Goal: Information Seeking & Learning: Find specific fact

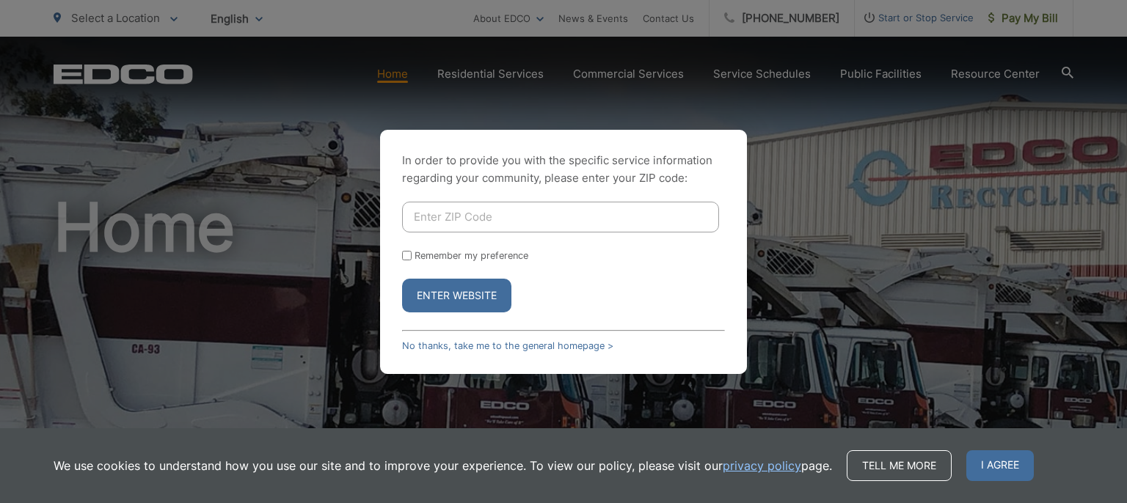
click at [449, 292] on button "Enter Website" at bounding box center [456, 296] width 109 height 34
click at [430, 217] on input "Enter ZIP Code" at bounding box center [560, 217] width 317 height 31
type input "92078"
click at [477, 291] on button "Enter Website" at bounding box center [456, 296] width 109 height 34
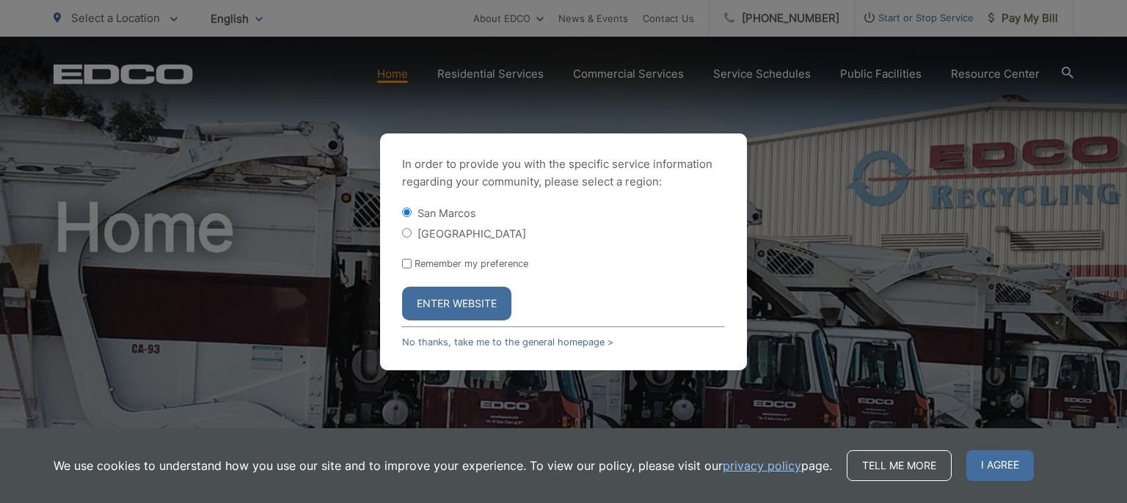
click at [479, 300] on button "Enter Website" at bounding box center [456, 304] width 109 height 34
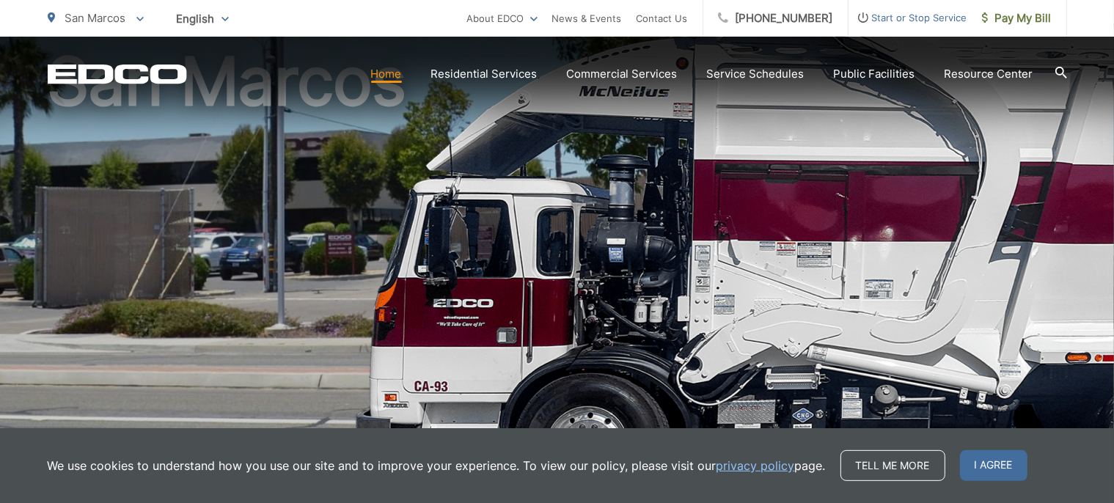
scroll to position [155, 0]
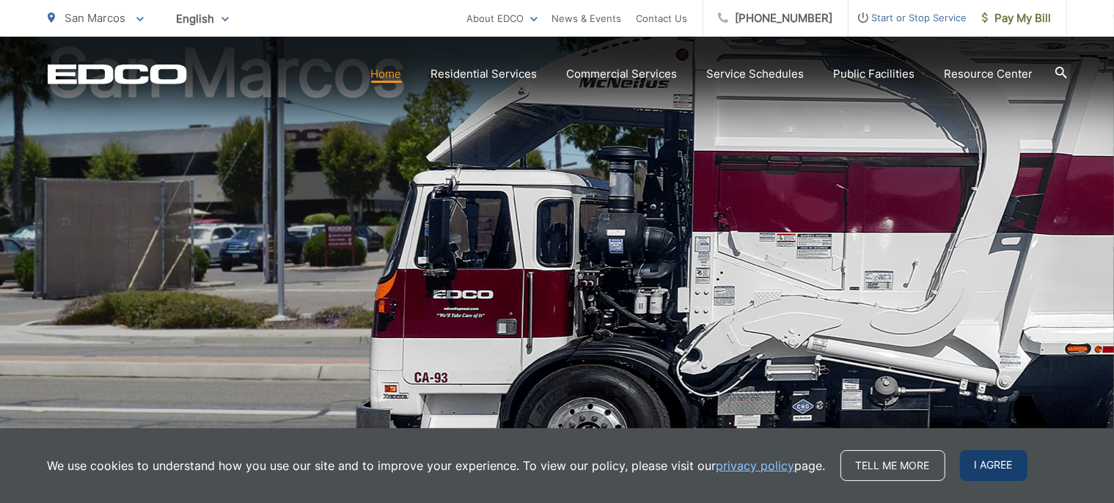
click at [993, 469] on span "I agree" at bounding box center [994, 465] width 68 height 31
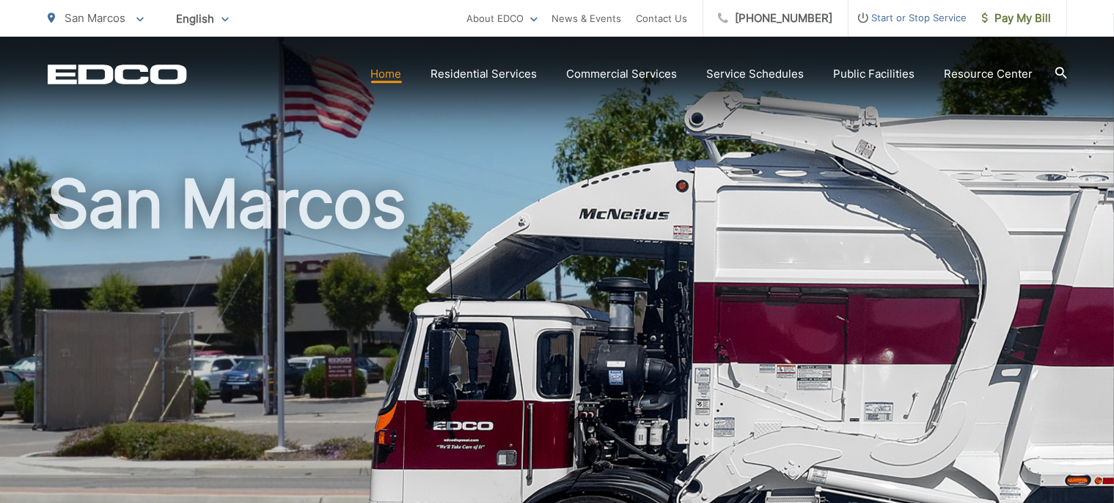
scroll to position [0, 0]
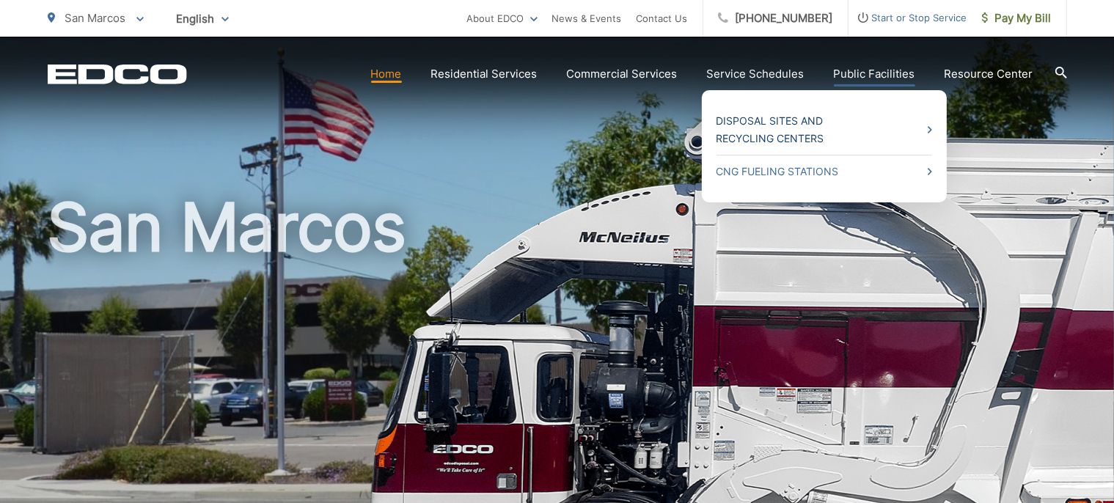
click at [804, 126] on link "Disposal Sites and Recycling Centers" at bounding box center [825, 129] width 216 height 35
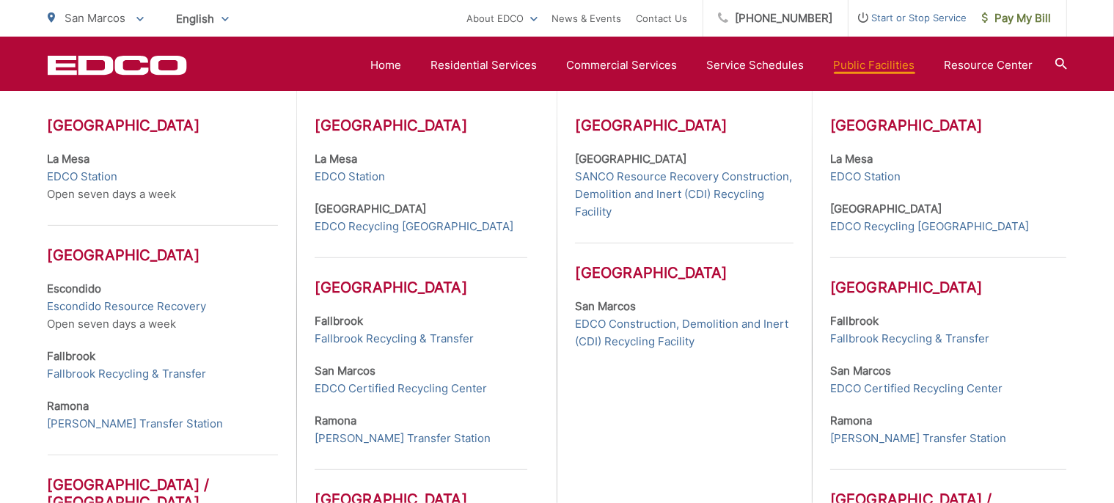
scroll to position [542, 0]
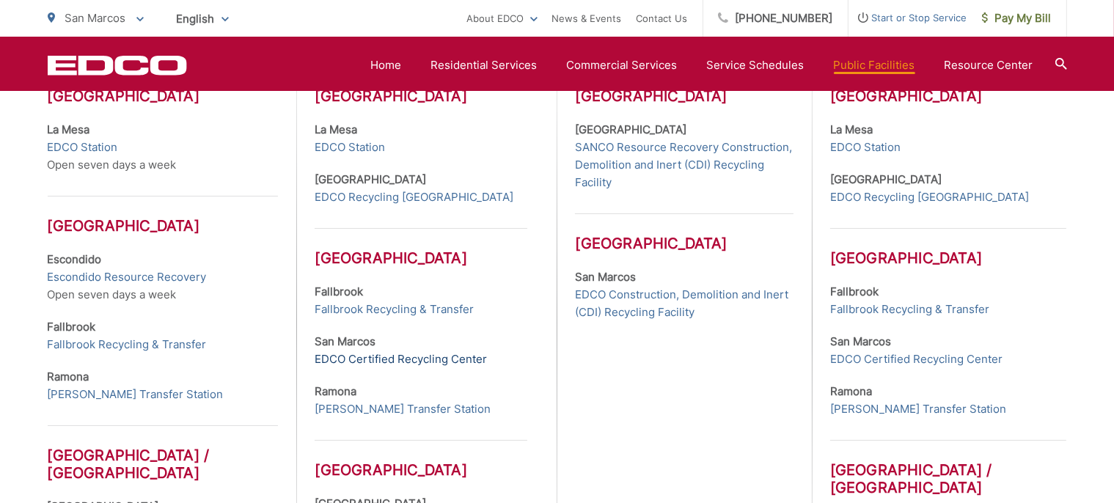
click at [378, 368] on link "EDCO Certified Recycling Center" at bounding box center [401, 360] width 172 height 18
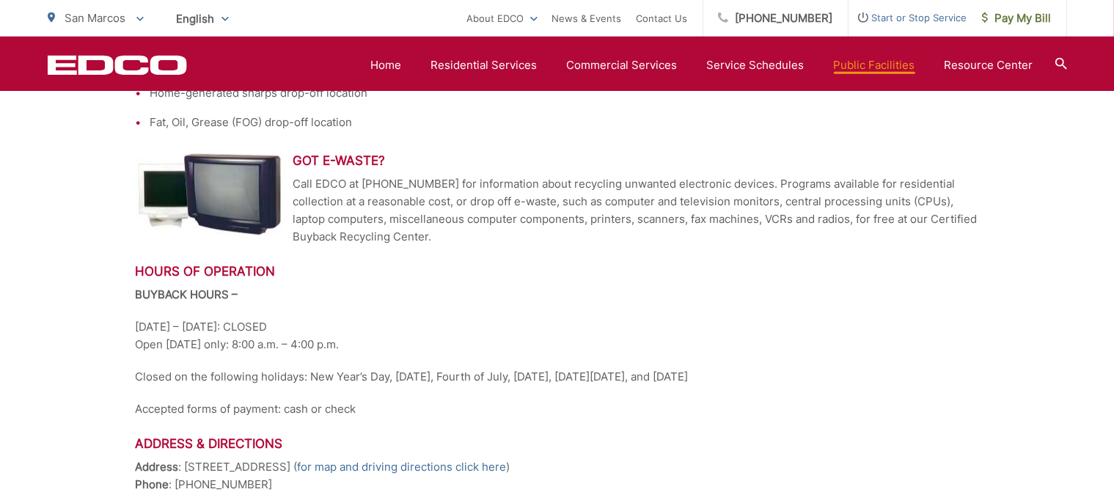
scroll to position [697, 0]
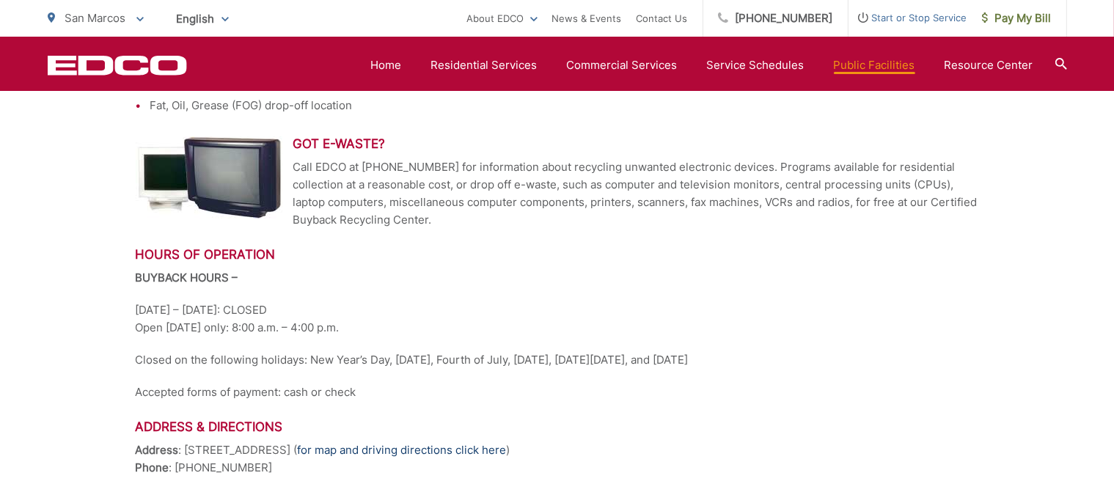
click at [507, 452] on link "for map and driving directions click here" at bounding box center [402, 451] width 209 height 18
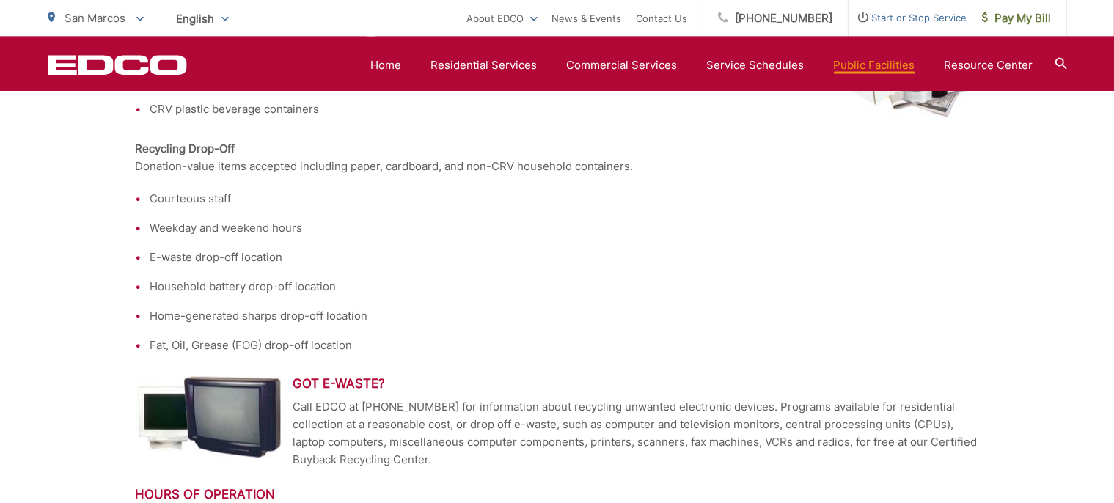
scroll to position [310, 0]
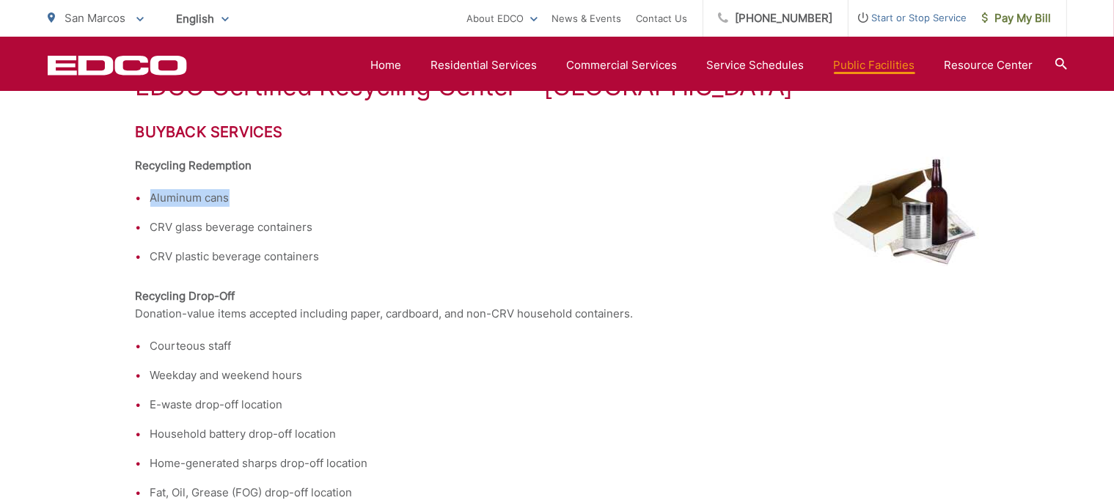
drag, startPoint x: 153, startPoint y: 197, endPoint x: 247, endPoint y: 197, distance: 93.2
click at [247, 197] on li "Aluminum cans" at bounding box center [564, 198] width 829 height 18
copy li "Aluminum cans"
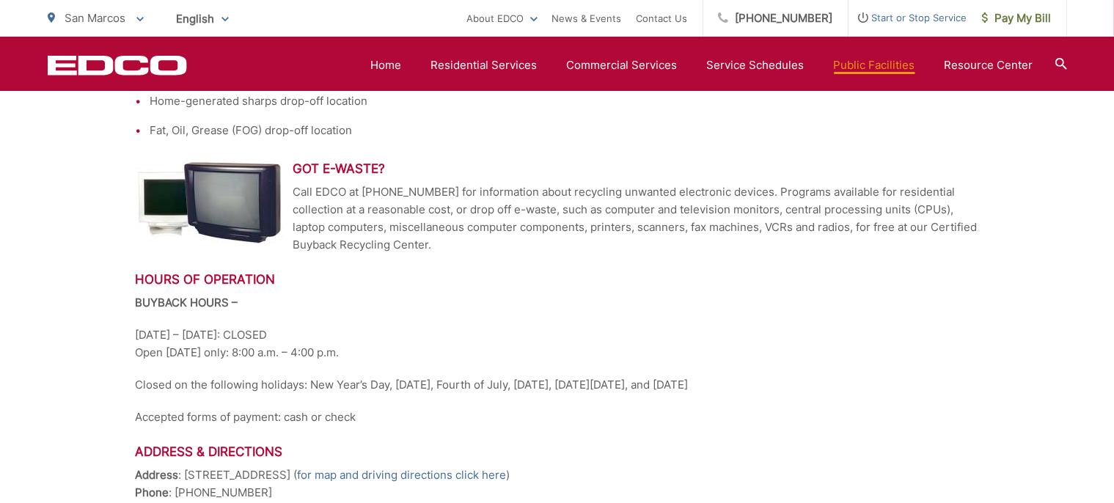
scroll to position [697, 0]
